Goal: Task Accomplishment & Management: Manage account settings

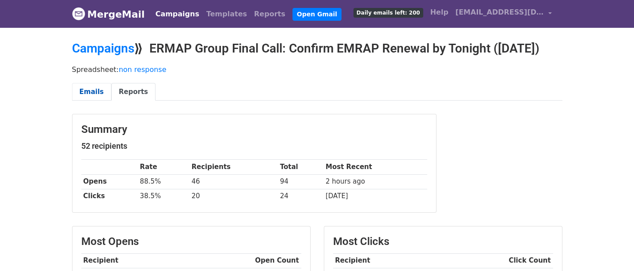
click at [93, 94] on link "Emails" at bounding box center [91, 92] width 39 height 18
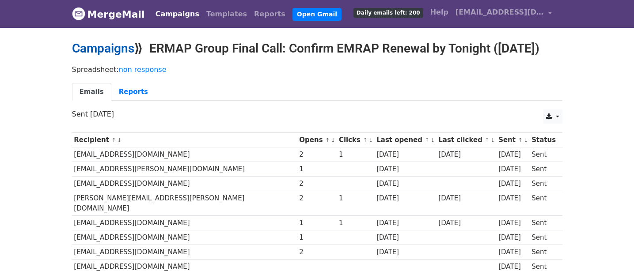
click at [117, 47] on link "Campaigns" at bounding box center [103, 48] width 62 height 15
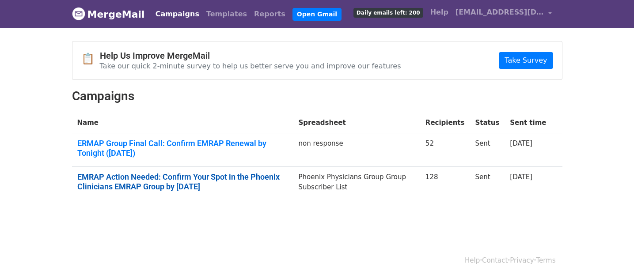
click at [174, 176] on link "EMRAP Action Needed: Confirm Your Spot in the Phoenix Clinicians EMRAP Group by…" at bounding box center [182, 181] width 211 height 19
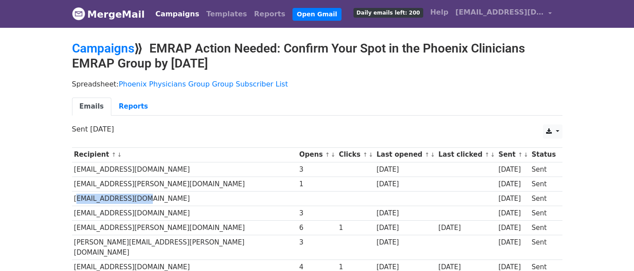
drag, startPoint x: 74, startPoint y: 198, endPoint x: 146, endPoint y: 196, distance: 72.0
click at [146, 196] on td "eebaas@hotmail.com" at bounding box center [184, 198] width 225 height 15
click at [114, 48] on link "Campaigns" at bounding box center [103, 48] width 62 height 15
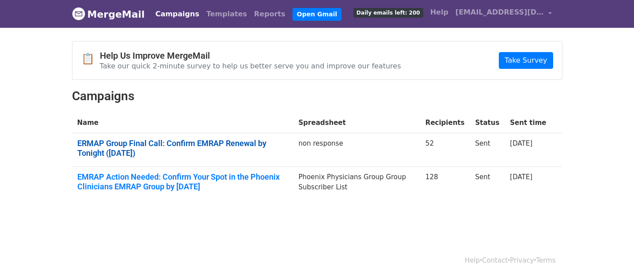
click at [136, 140] on link "ERMAP Group Final Call: Confirm EMRAP Renewal by Tonight (Sept 17)" at bounding box center [182, 148] width 211 height 19
